Goal: Task Accomplishment & Management: Use online tool/utility

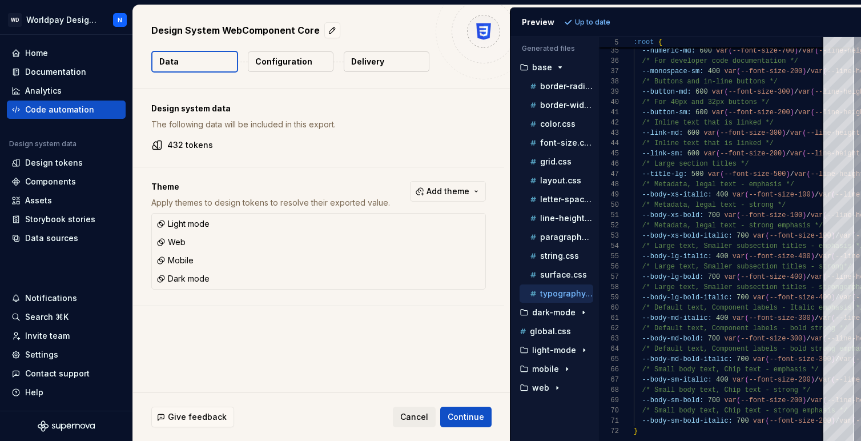
scroll to position [82, 0]
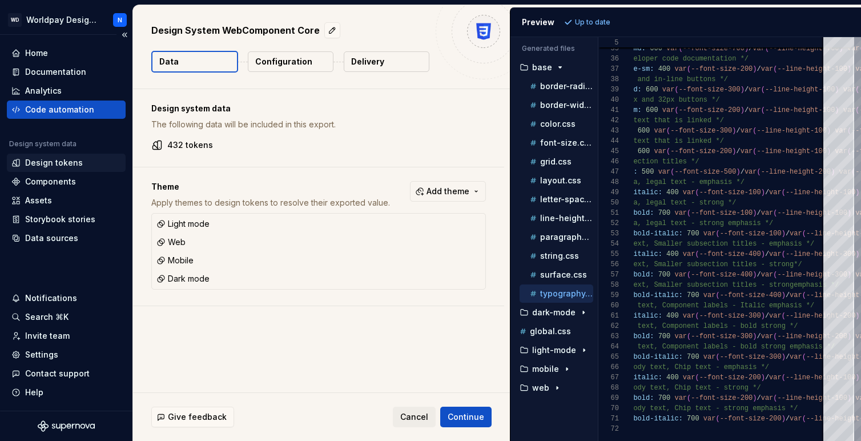
click at [68, 164] on div "Design tokens" at bounding box center [54, 162] width 58 height 11
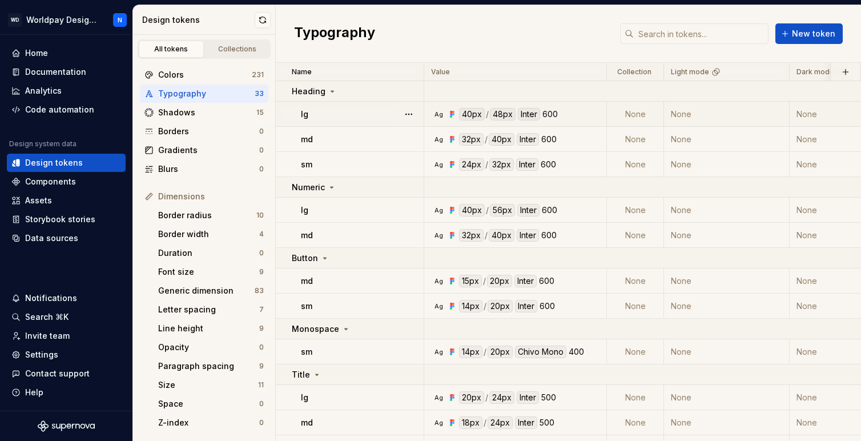
click at [575, 112] on div "Ag 40px / 48px Inter 600" at bounding box center [518, 114] width 174 height 13
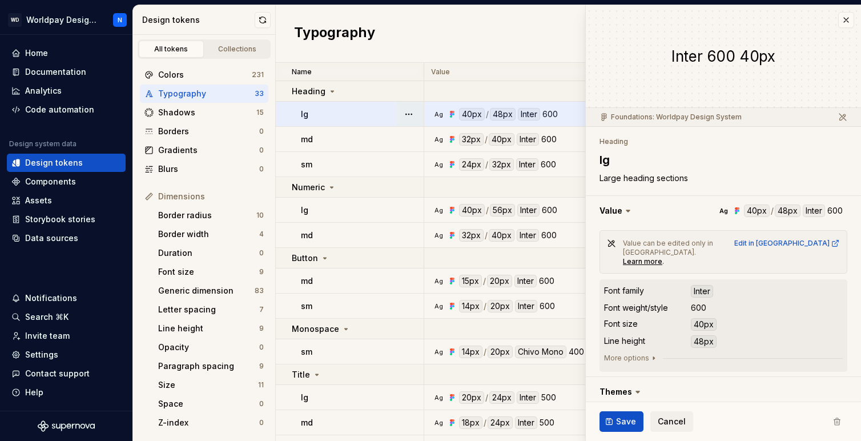
click at [624, 212] on icon at bounding box center [627, 210] width 11 height 11
click at [626, 209] on icon at bounding box center [627, 210] width 11 height 11
click at [607, 209] on button "button" at bounding box center [722, 211] width 275 height 30
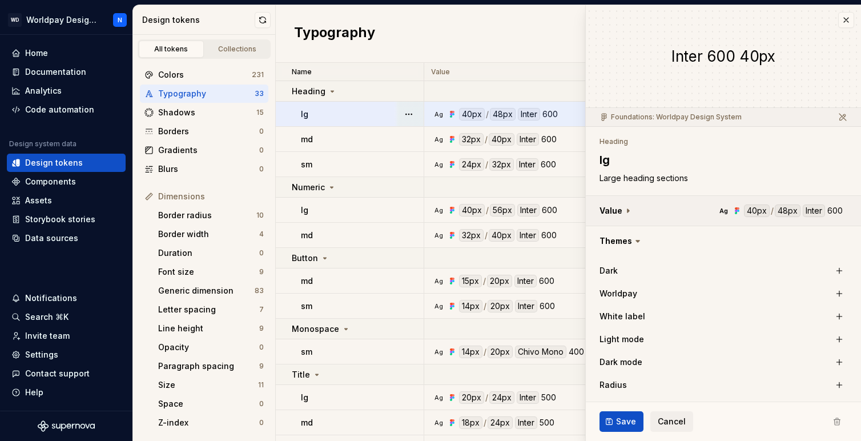
click at [607, 209] on button "button" at bounding box center [722, 211] width 275 height 30
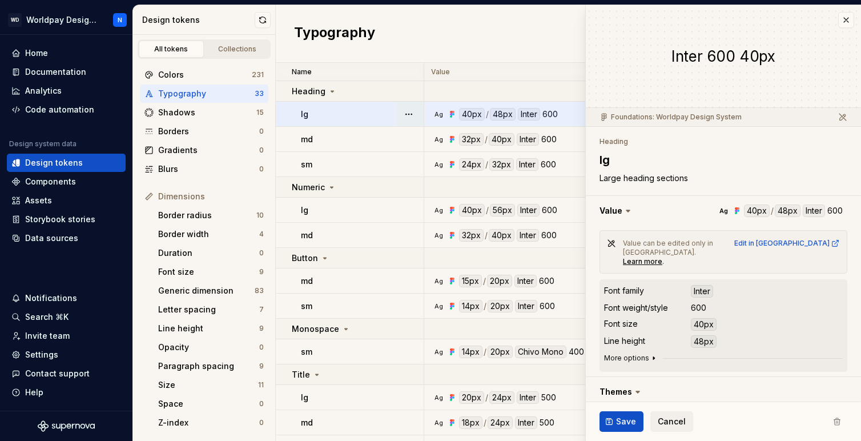
click at [651, 353] on icon "button" at bounding box center [653, 357] width 9 height 9
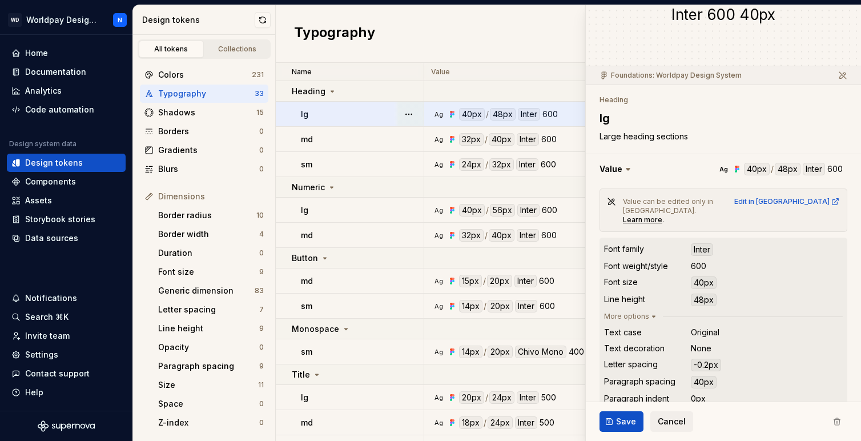
scroll to position [44, 0]
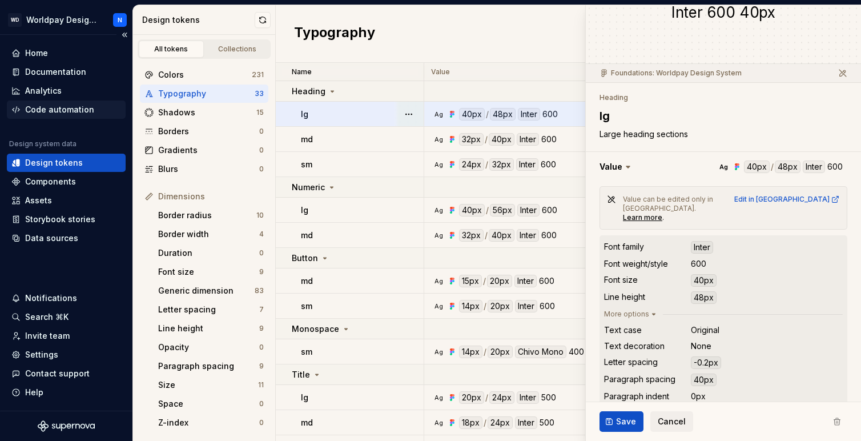
click at [58, 110] on div "Code automation" at bounding box center [59, 109] width 69 height 11
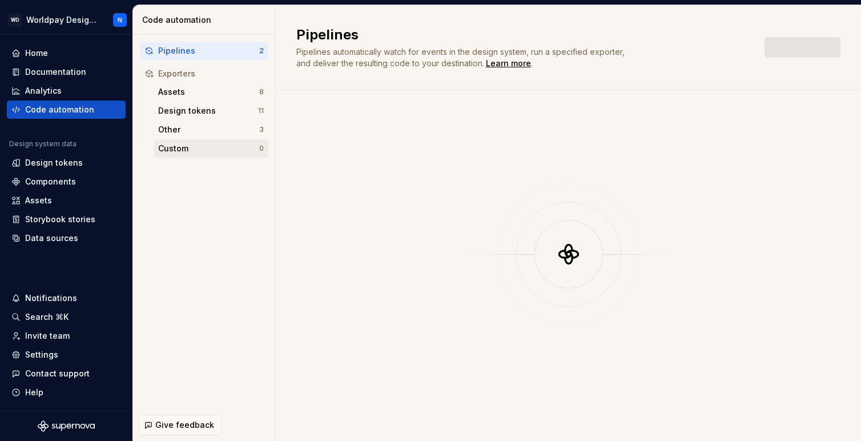
click at [184, 150] on div "Custom" at bounding box center [208, 148] width 101 height 11
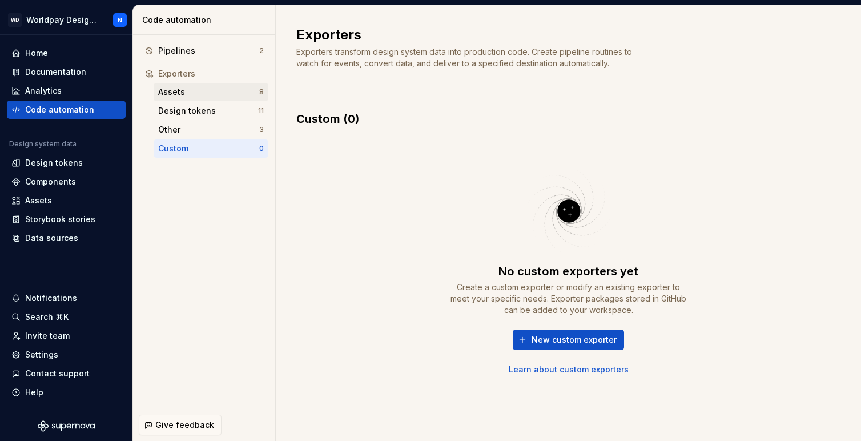
click at [210, 89] on div "Assets" at bounding box center [208, 91] width 101 height 11
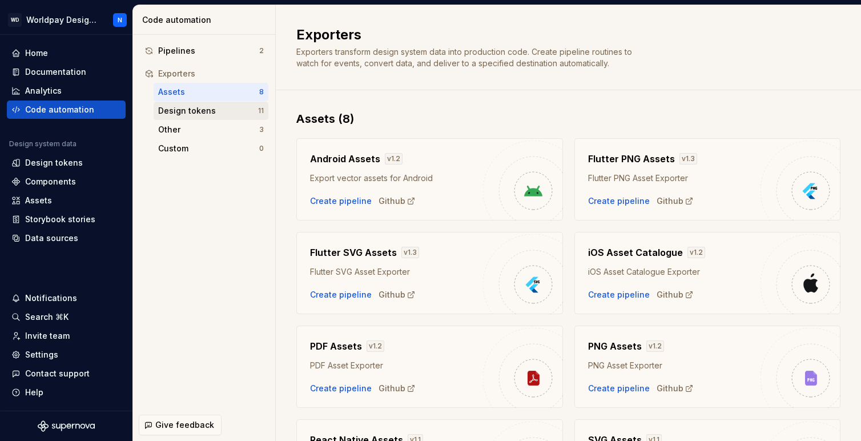
click at [212, 110] on div "Design tokens" at bounding box center [208, 110] width 100 height 11
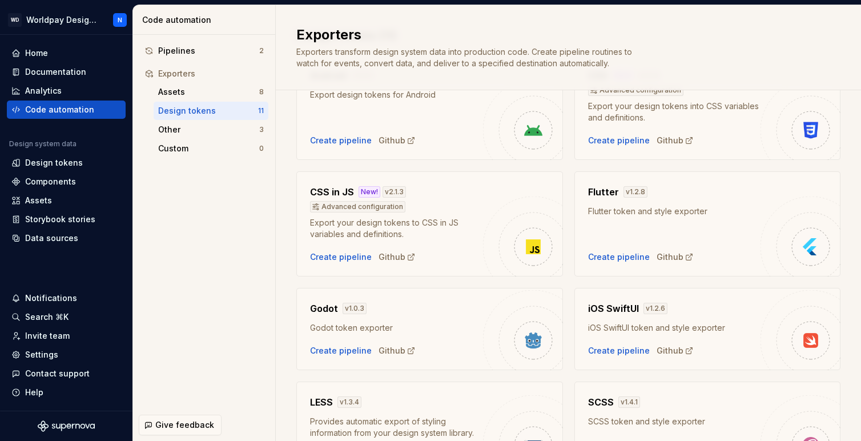
scroll to position [82, 0]
click at [394, 257] on div "Github" at bounding box center [396, 257] width 37 height 11
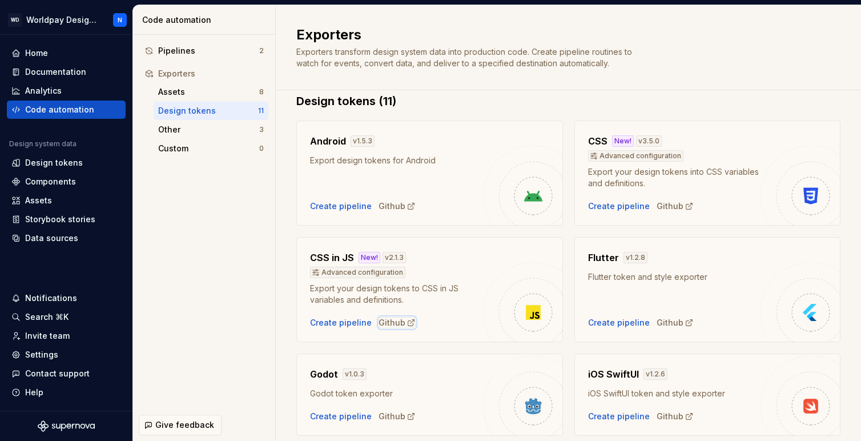
scroll to position [0, 0]
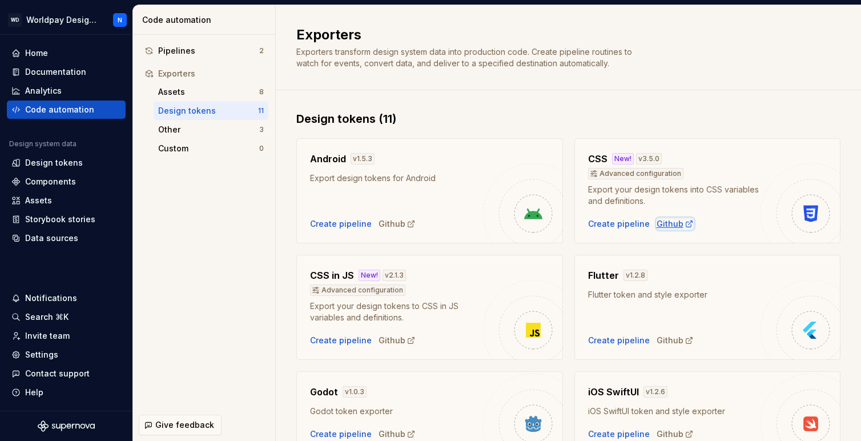
click at [671, 225] on div "Github" at bounding box center [674, 223] width 37 height 11
click at [85, 163] on div "Design tokens" at bounding box center [66, 162] width 110 height 11
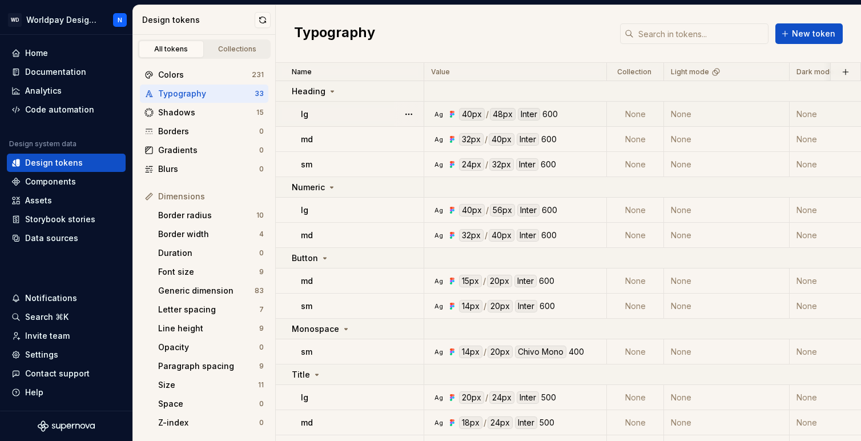
click at [356, 115] on div "lg" at bounding box center [362, 113] width 122 height 11
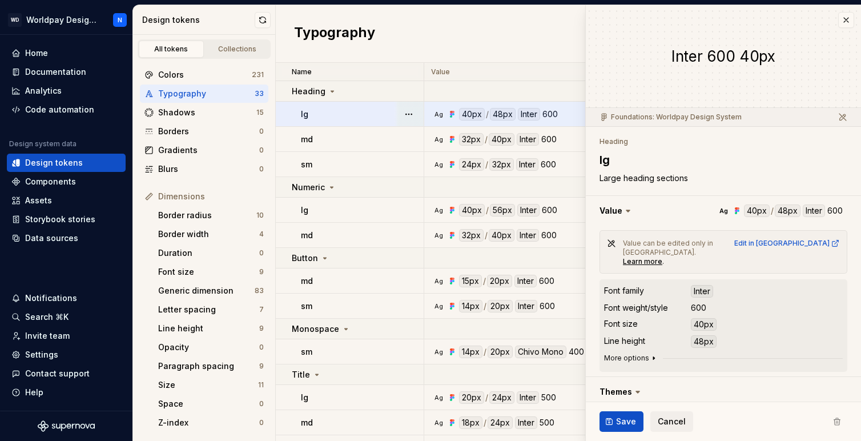
click at [651, 353] on icon "button" at bounding box center [653, 357] width 9 height 9
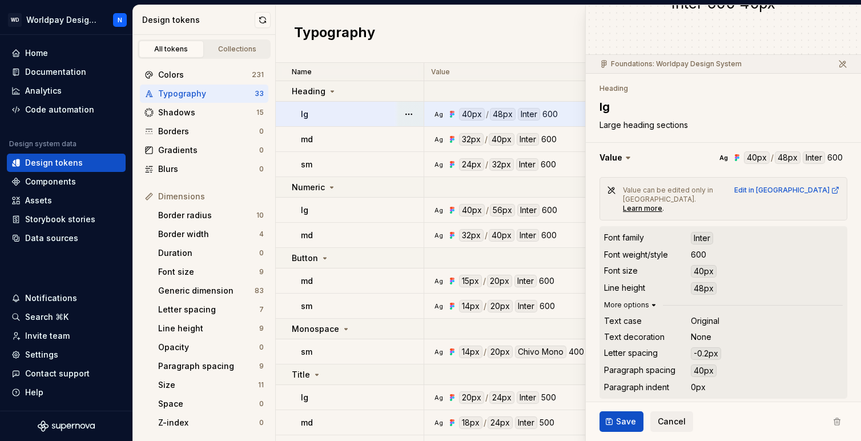
scroll to position [66, 0]
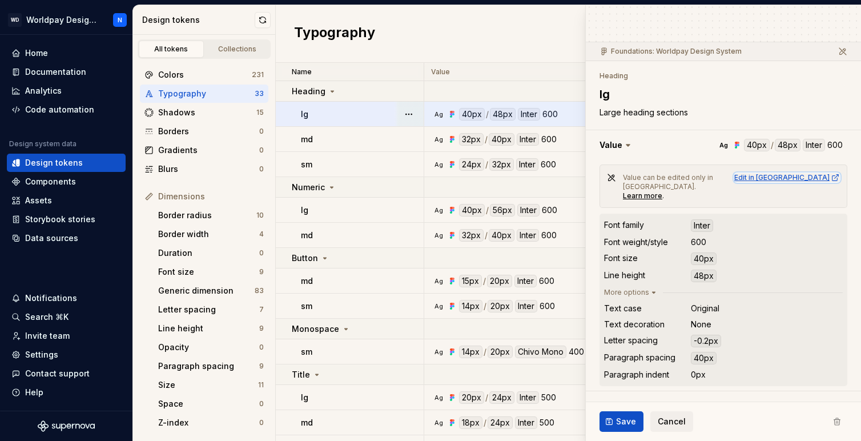
click at [801, 176] on div "Edit in [GEOGRAPHIC_DATA]" at bounding box center [787, 177] width 106 height 9
click at [188, 115] on div "Shadows" at bounding box center [207, 112] width 98 height 11
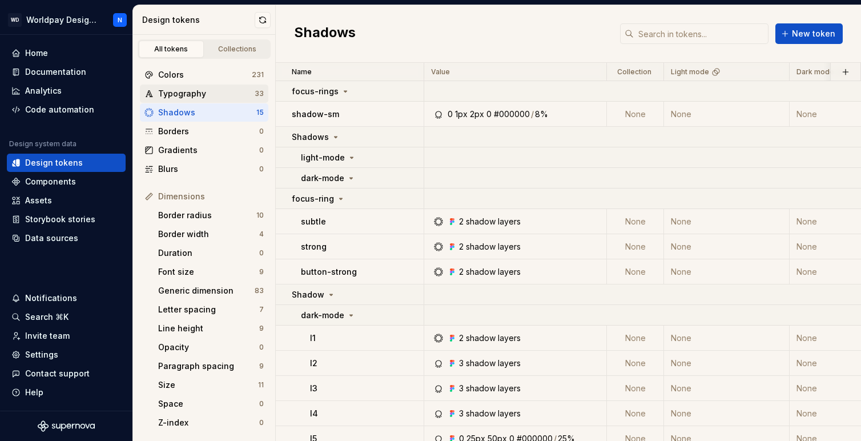
click at [188, 96] on div "Typography" at bounding box center [206, 93] width 96 height 11
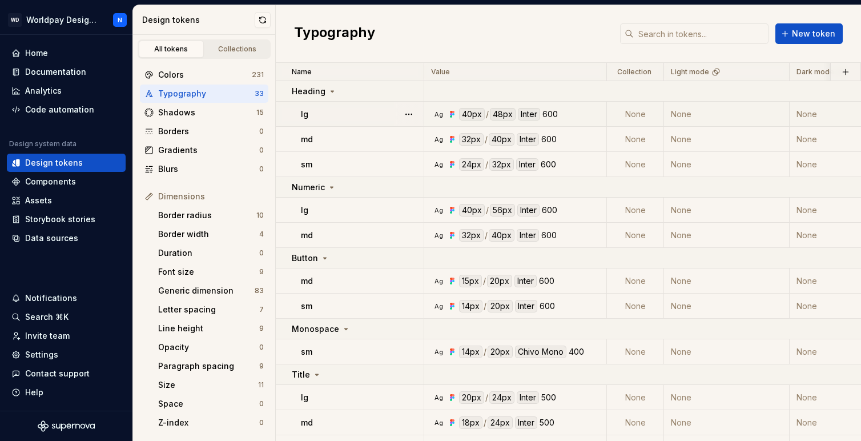
click at [354, 114] on div "lg" at bounding box center [362, 113] width 122 height 11
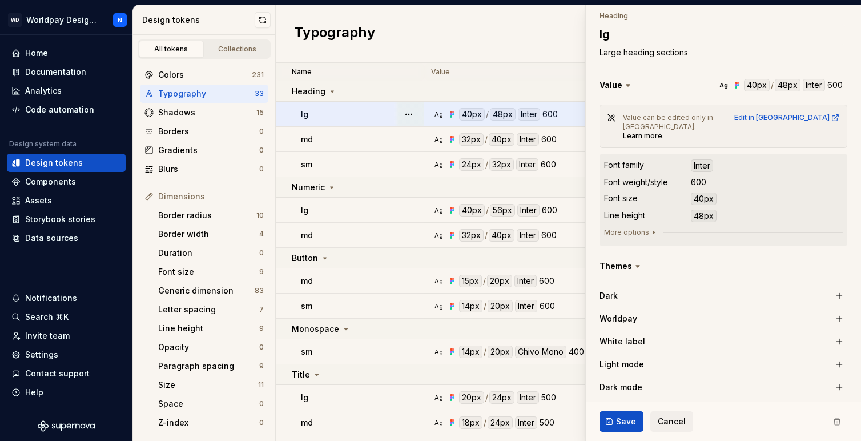
scroll to position [103, 0]
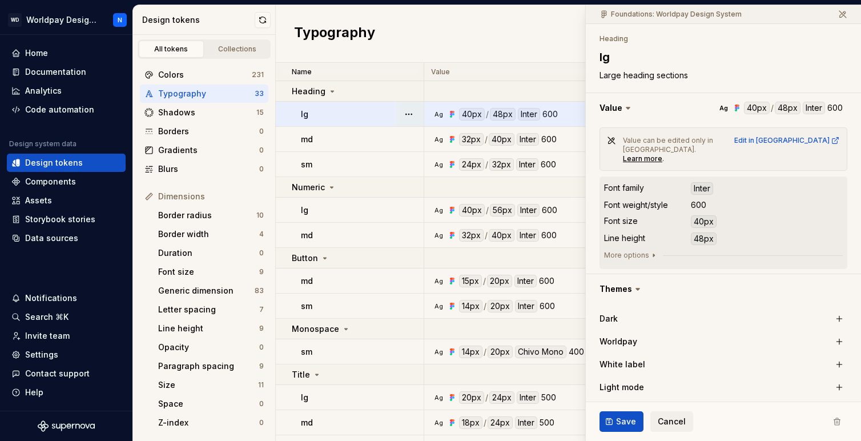
type textarea "*"
click at [70, 112] on div "Code automation" at bounding box center [59, 109] width 69 height 11
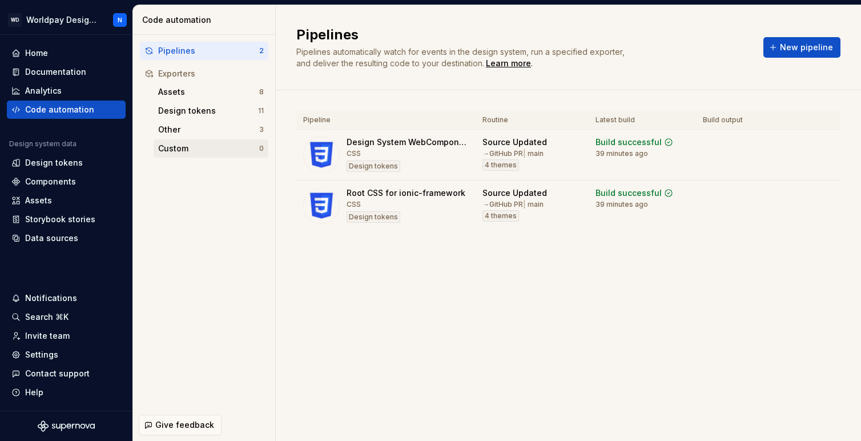
click at [202, 151] on div "Custom" at bounding box center [208, 148] width 101 height 11
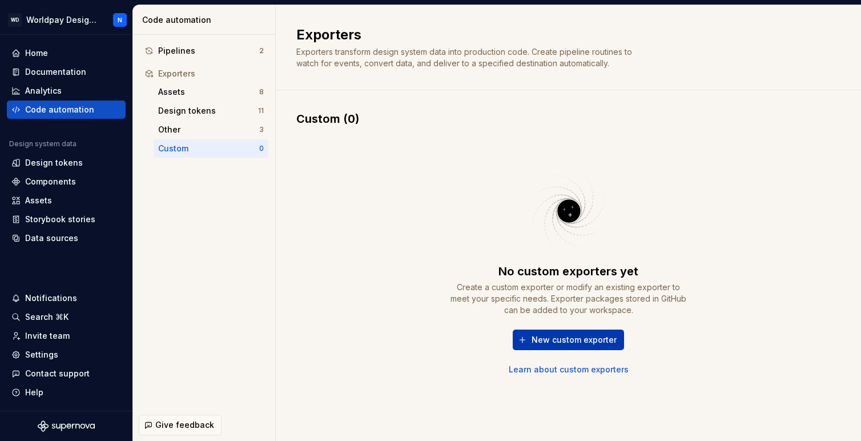
click at [582, 339] on span "New custom exporter" at bounding box center [573, 339] width 85 height 11
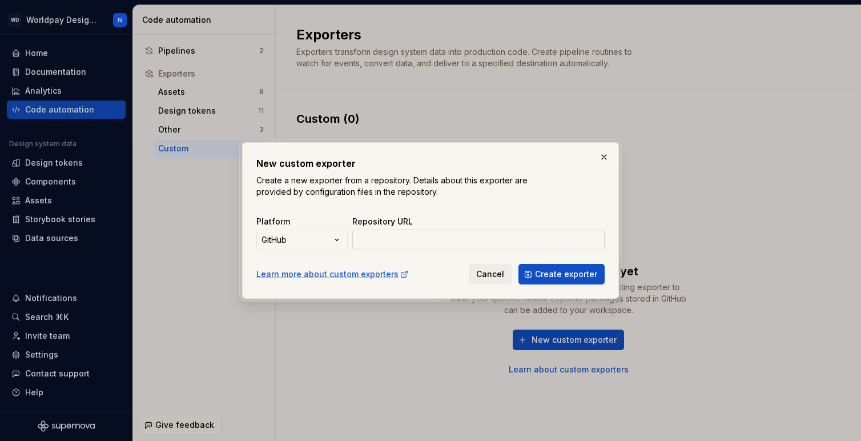
click at [443, 244] on input "Repository URL" at bounding box center [478, 239] width 252 height 21
click at [544, 275] on span "Create exporter" at bounding box center [566, 273] width 62 height 11
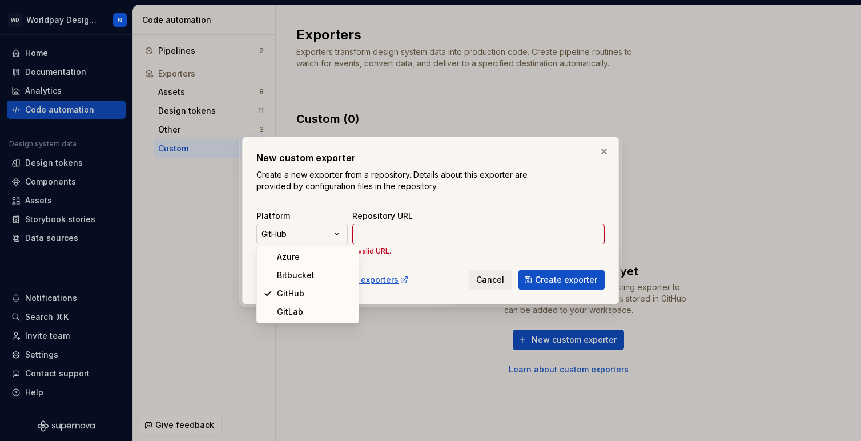
click at [316, 232] on div "New custom exporter Create a new exporter from a repository. Details about this…" at bounding box center [430, 220] width 861 height 441
click at [324, 191] on div "New custom exporter Create a new exporter from a repository. Details about this…" at bounding box center [430, 220] width 861 height 441
click at [605, 151] on button "button" at bounding box center [604, 151] width 16 height 16
